Goal: Information Seeking & Learning: Learn about a topic

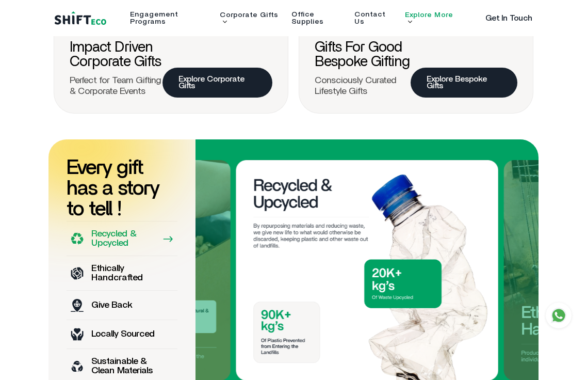
scroll to position [475, 0]
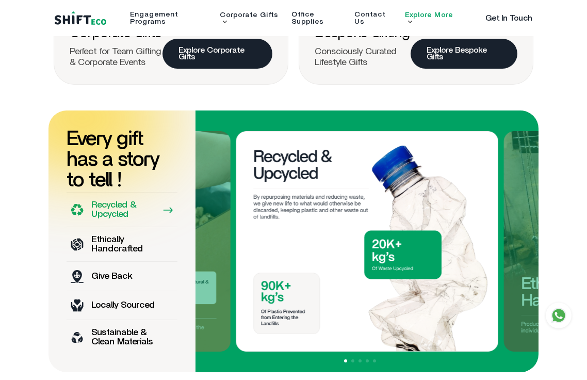
click at [353, 359] on span at bounding box center [352, 360] width 3 height 3
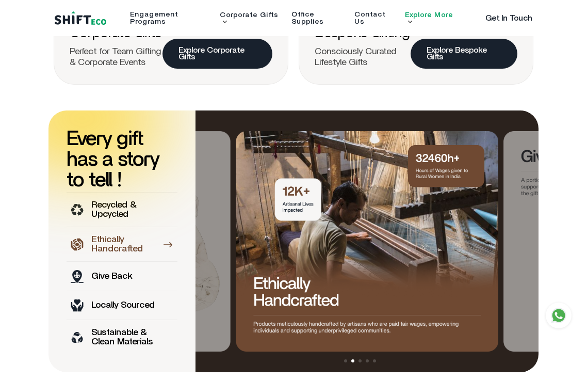
click at [362, 357] on div at bounding box center [360, 361] width 7 height 8
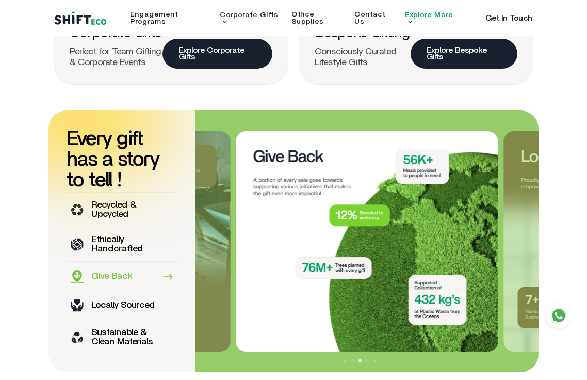
click at [367, 359] on span at bounding box center [367, 360] width 3 height 3
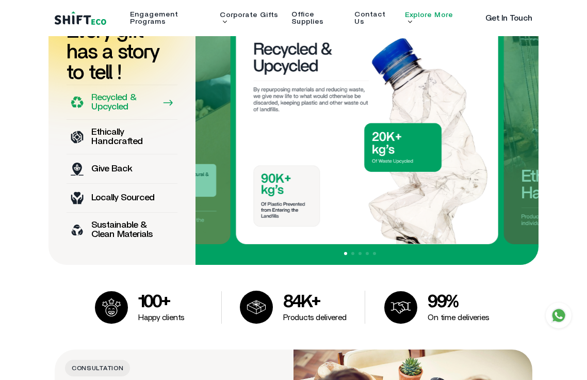
scroll to position [589, 0]
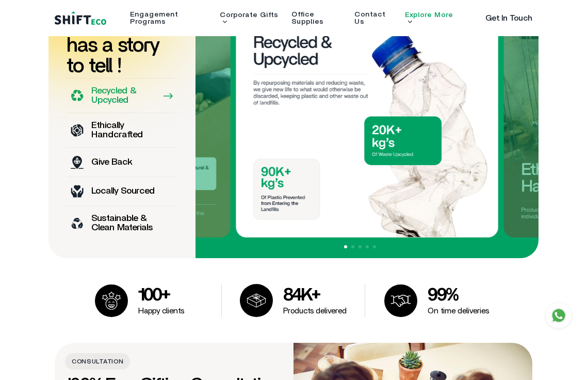
click at [111, 167] on p "Give Back" at bounding box center [111, 161] width 41 height 9
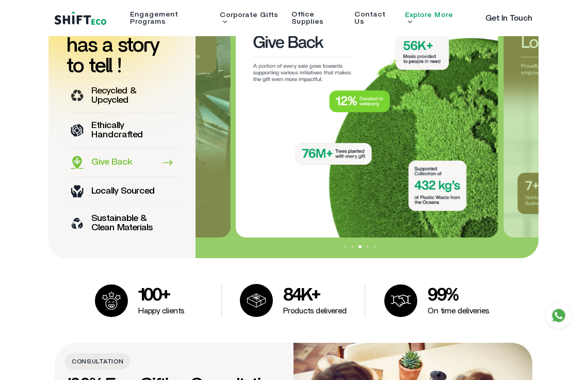
click at [105, 196] on p "Locally Sourced" at bounding box center [122, 190] width 63 height 9
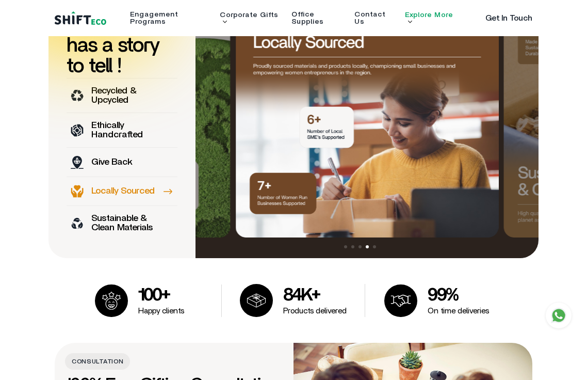
click at [107, 232] on p "Sustainable & Clean Materials" at bounding box center [123, 223] width 64 height 19
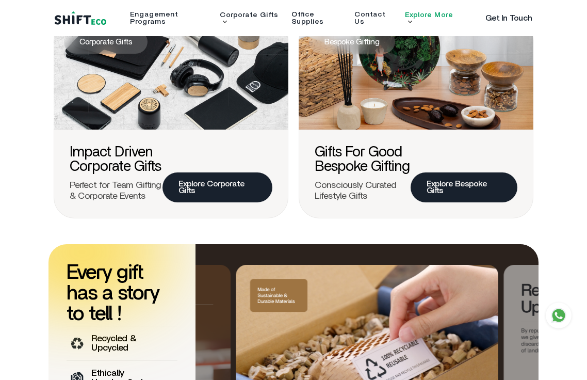
scroll to position [0, 0]
